Goal: Task Accomplishment & Management: Manage account settings

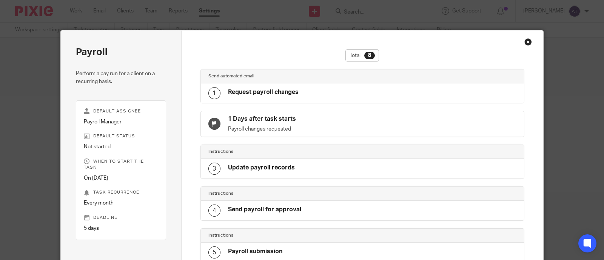
click at [525, 42] on div "Close this dialog window" at bounding box center [529, 42] width 8 height 8
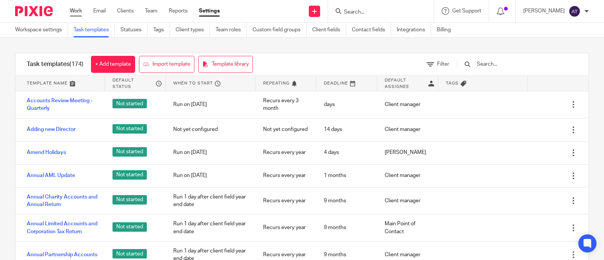
click at [76, 12] on link "Work" at bounding box center [76, 11] width 12 height 8
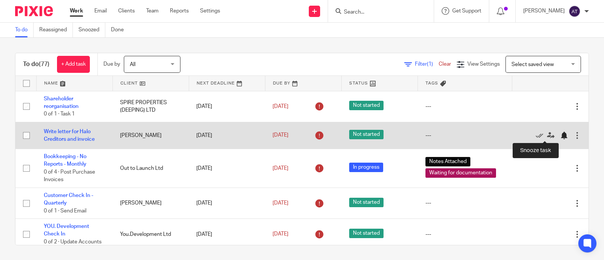
click at [561, 136] on div at bounding box center [565, 136] width 8 height 8
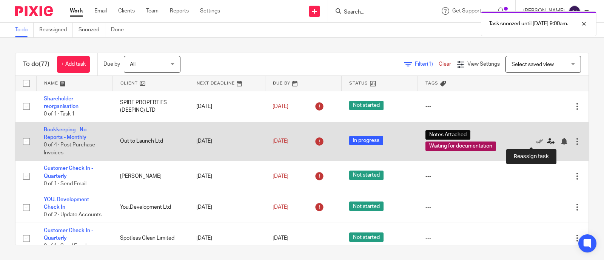
click at [547, 141] on icon at bounding box center [551, 142] width 8 height 8
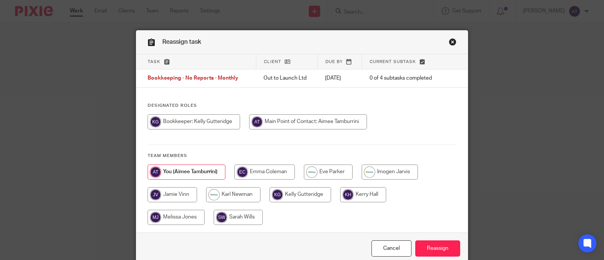
click at [207, 123] on input "radio" at bounding box center [194, 121] width 93 height 15
radio input "true"
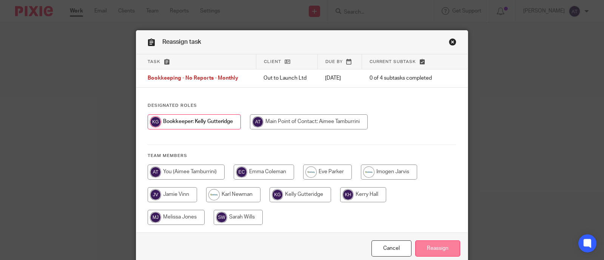
click at [435, 246] on input "Reassign" at bounding box center [437, 249] width 45 height 16
